Goal: Task Accomplishment & Management: Complete application form

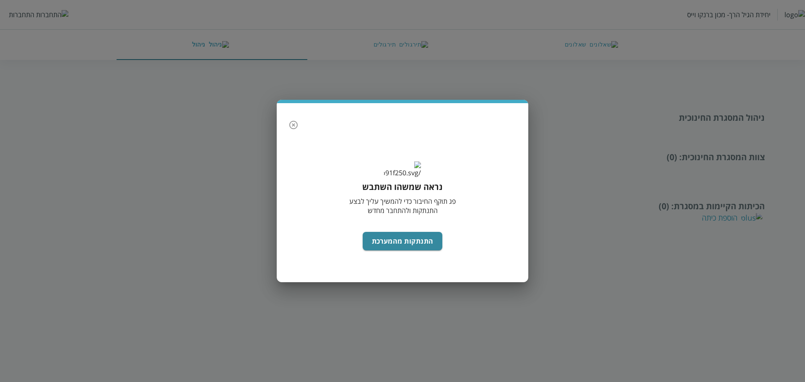
click at [295, 120] on icon "button" at bounding box center [293, 125] width 10 height 10
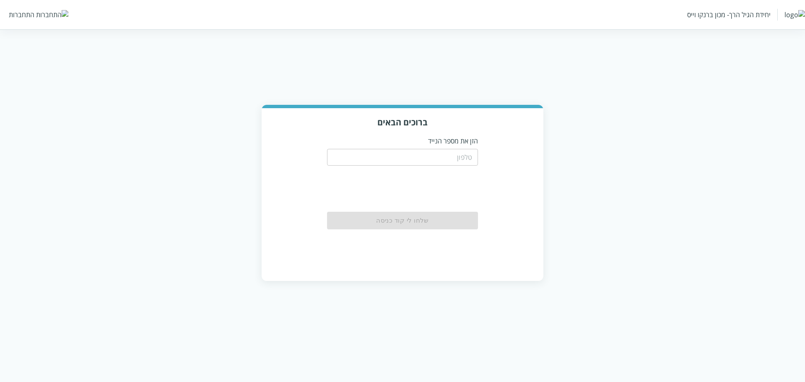
click at [440, 155] on input "tel" at bounding box center [402, 157] width 151 height 17
paste input "0583220201"
type input "0583220201"
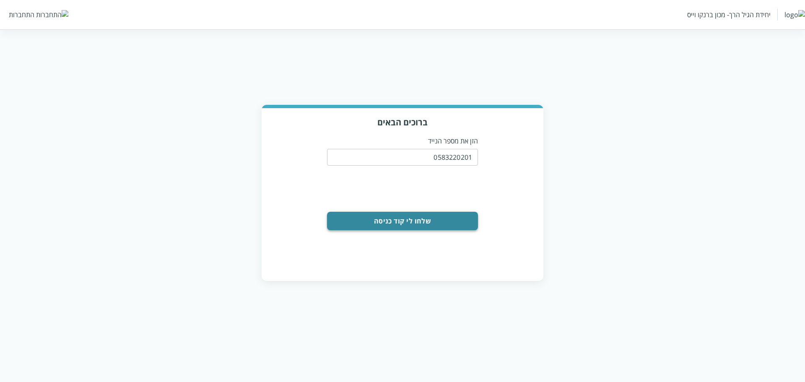
click at [414, 221] on button "שלחו לי קוד כניסה" at bounding box center [402, 221] width 151 height 18
